Goal: Check status: Check status

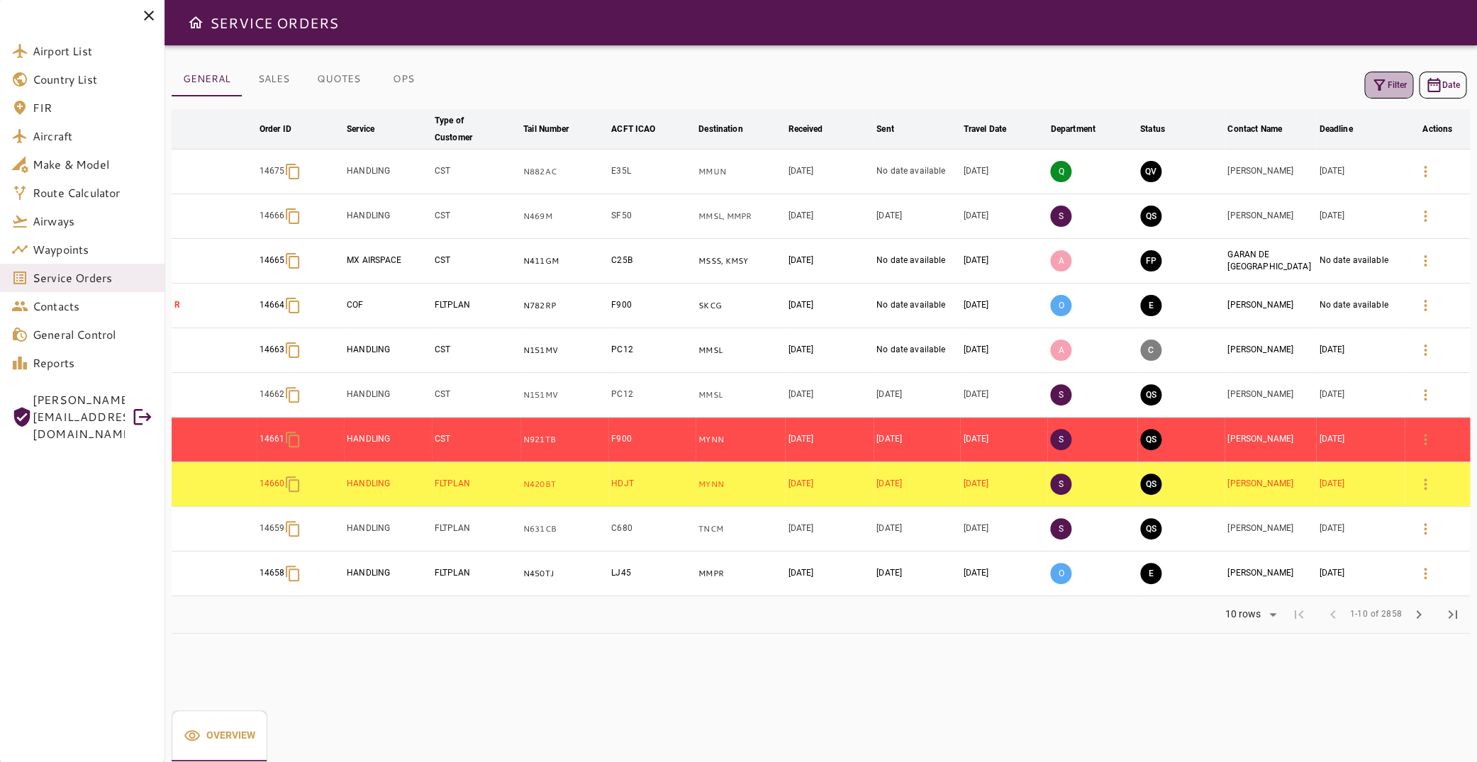
click at [1379, 89] on button "Filter" at bounding box center [1389, 85] width 49 height 27
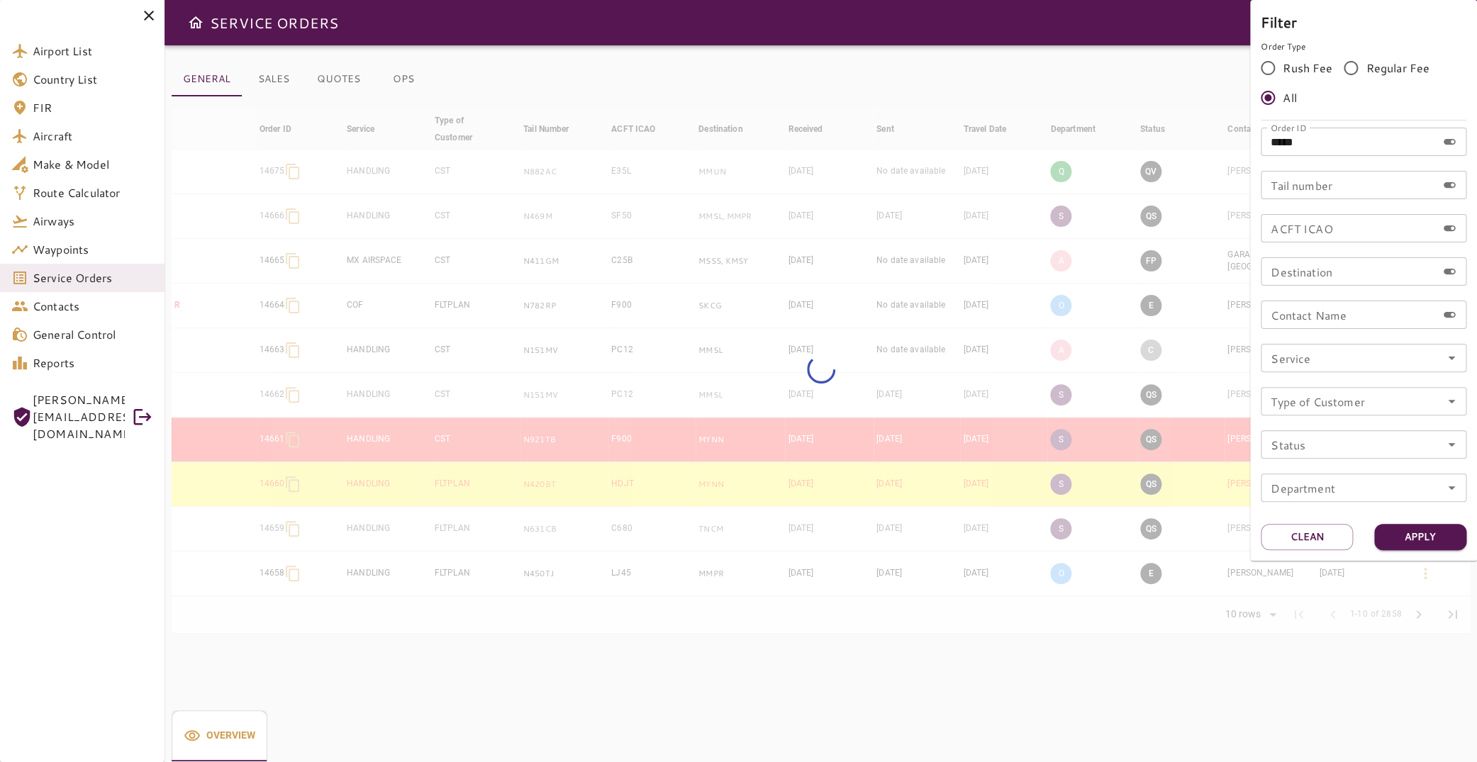
drag, startPoint x: 1346, startPoint y: 141, endPoint x: 1205, endPoint y: 141, distance: 141.1
click at [1261, 141] on input "*****" at bounding box center [1349, 142] width 176 height 28
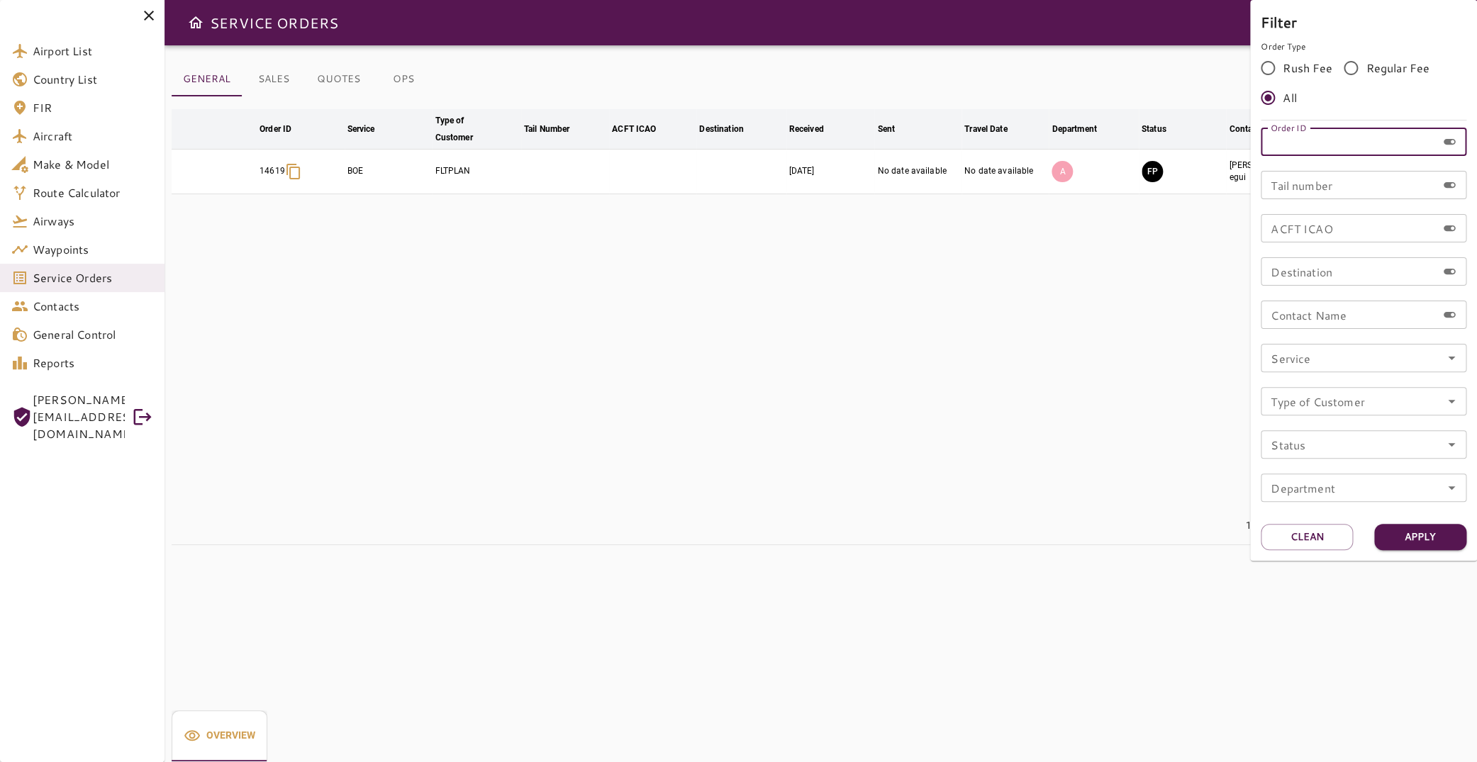
click at [1287, 137] on input "Order ID" at bounding box center [1349, 142] width 176 height 28
click at [1323, 181] on input "Tail number" at bounding box center [1349, 185] width 176 height 28
type input "*****"
click at [1406, 534] on button "Apply" at bounding box center [1421, 537] width 92 height 26
click at [755, 287] on div at bounding box center [738, 381] width 1477 height 762
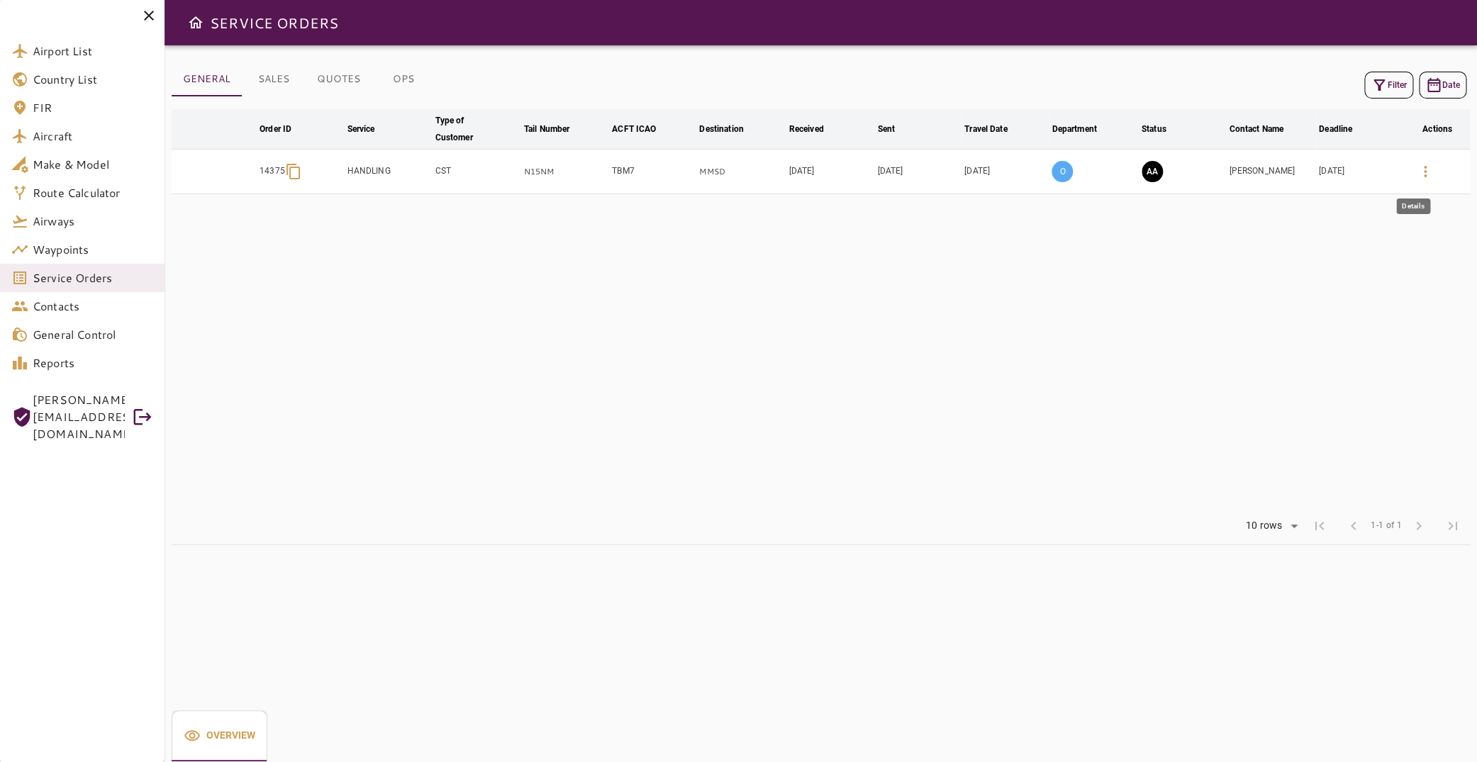
click at [1417, 172] on icon "button" at bounding box center [1425, 171] width 17 height 17
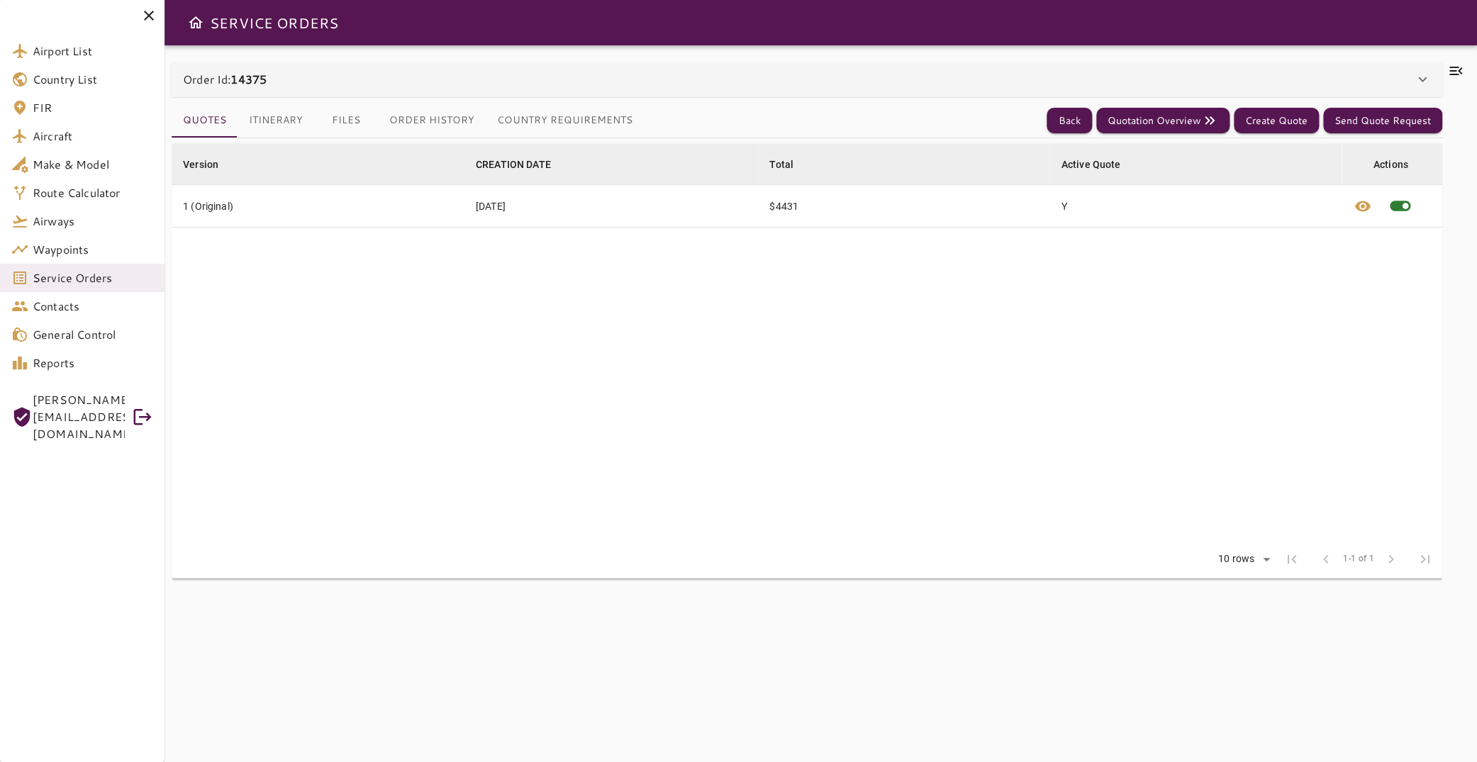
click at [282, 119] on button "Itinerary" at bounding box center [276, 121] width 77 height 34
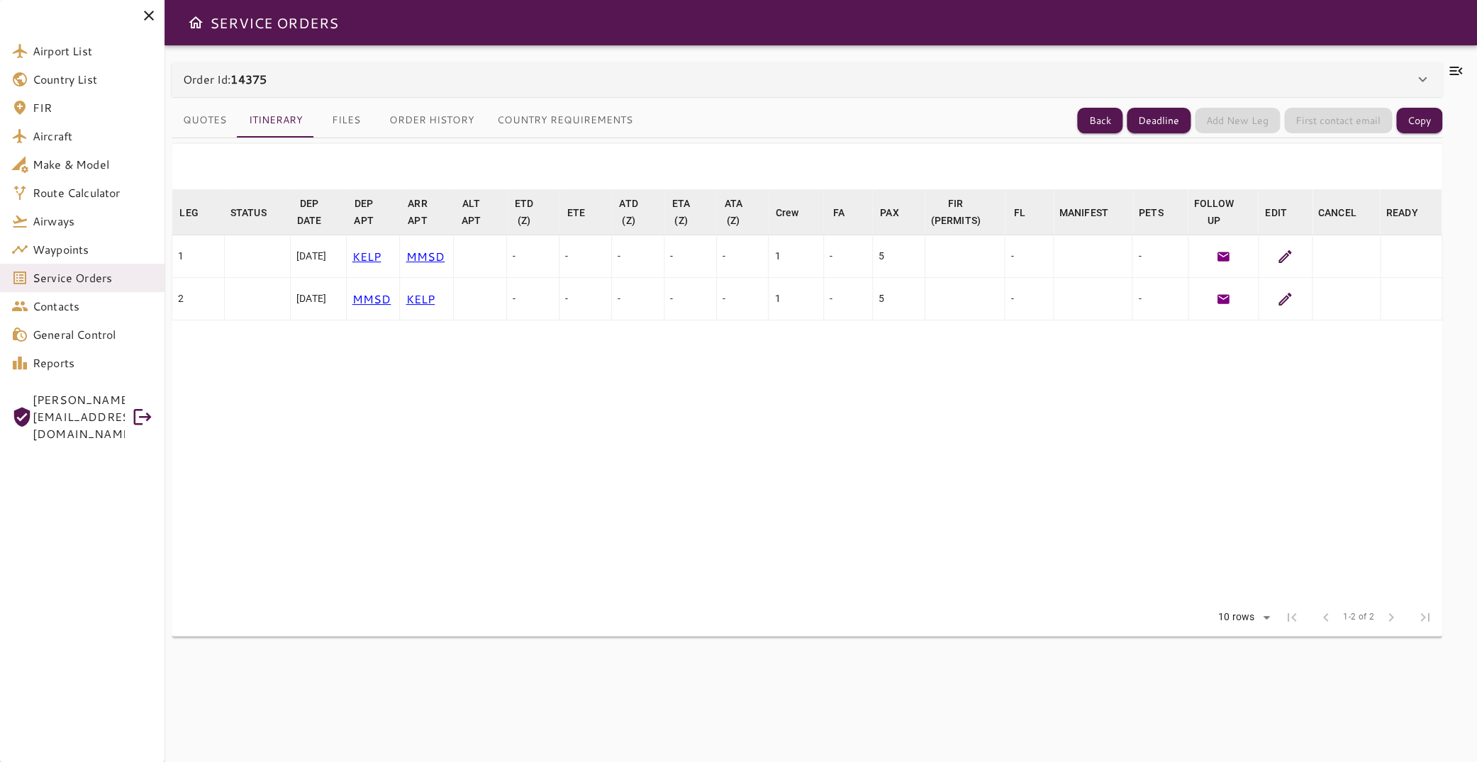
click at [1448, 66] on icon at bounding box center [1456, 70] width 17 height 17
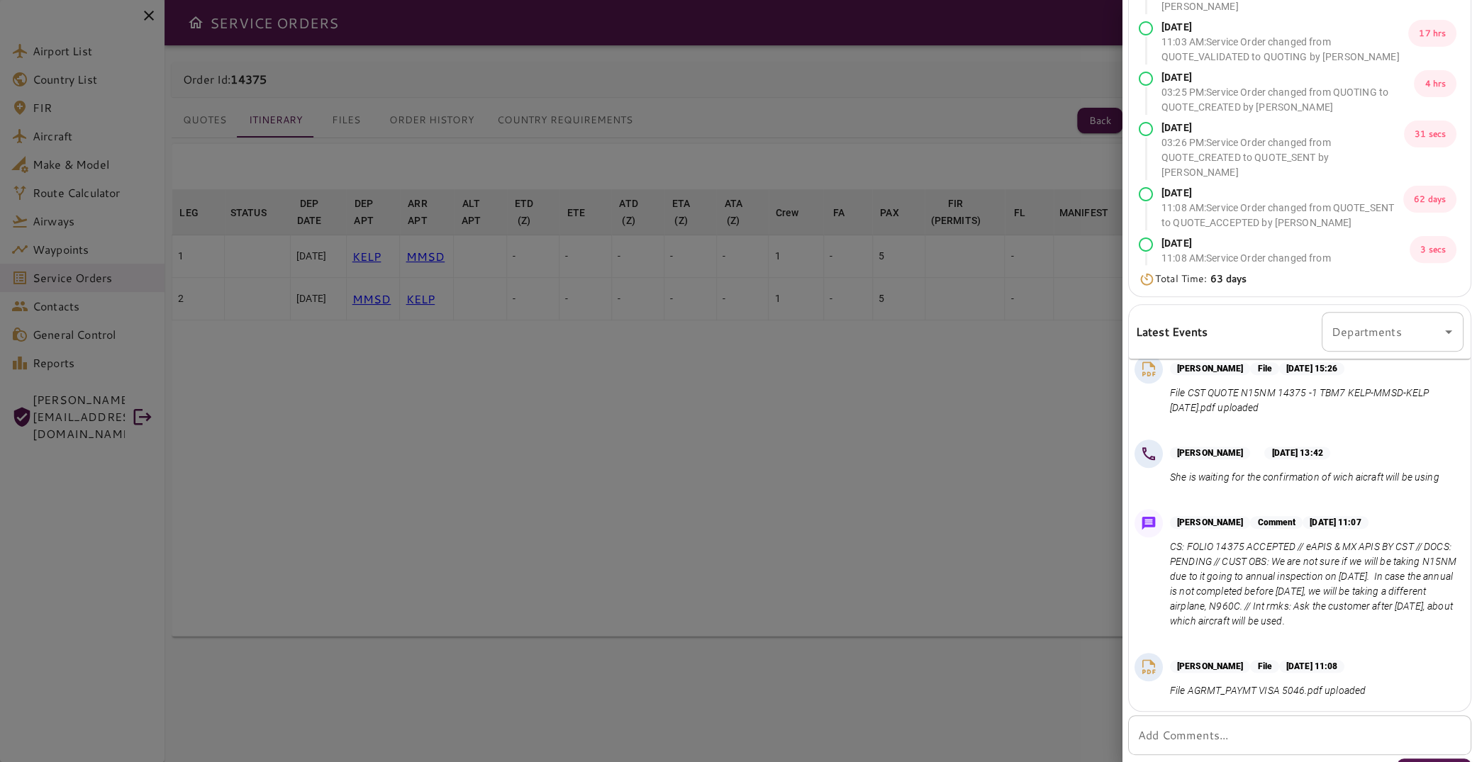
scroll to position [145, 0]
